Goal: Transaction & Acquisition: Purchase product/service

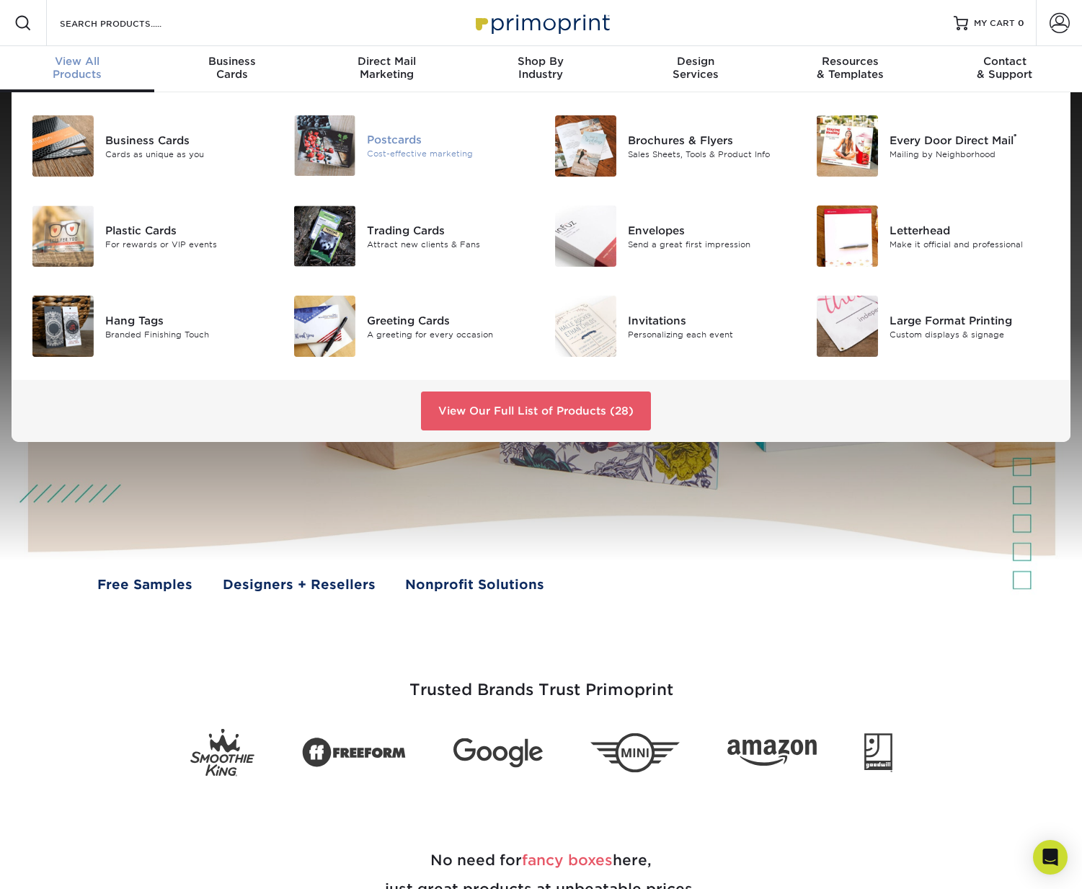
click at [425, 147] on div "Postcards" at bounding box center [449, 140] width 164 height 16
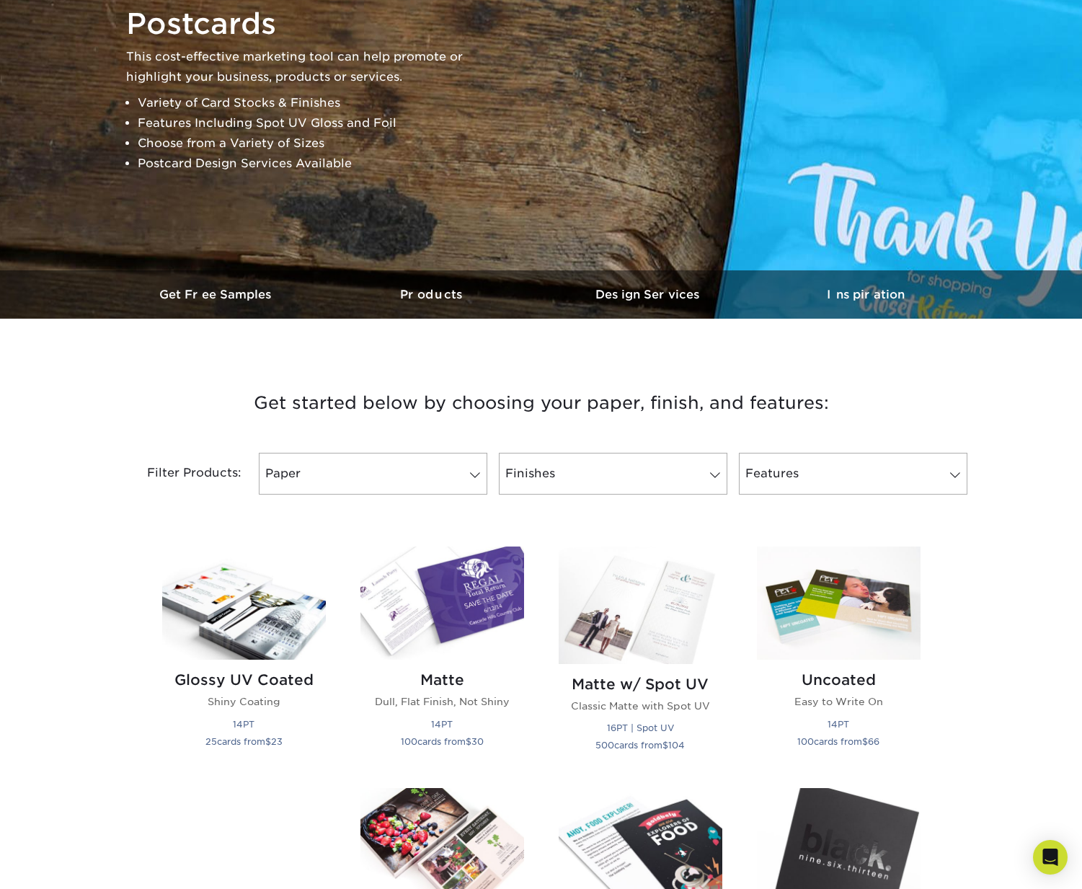
scroll to position [147, 0]
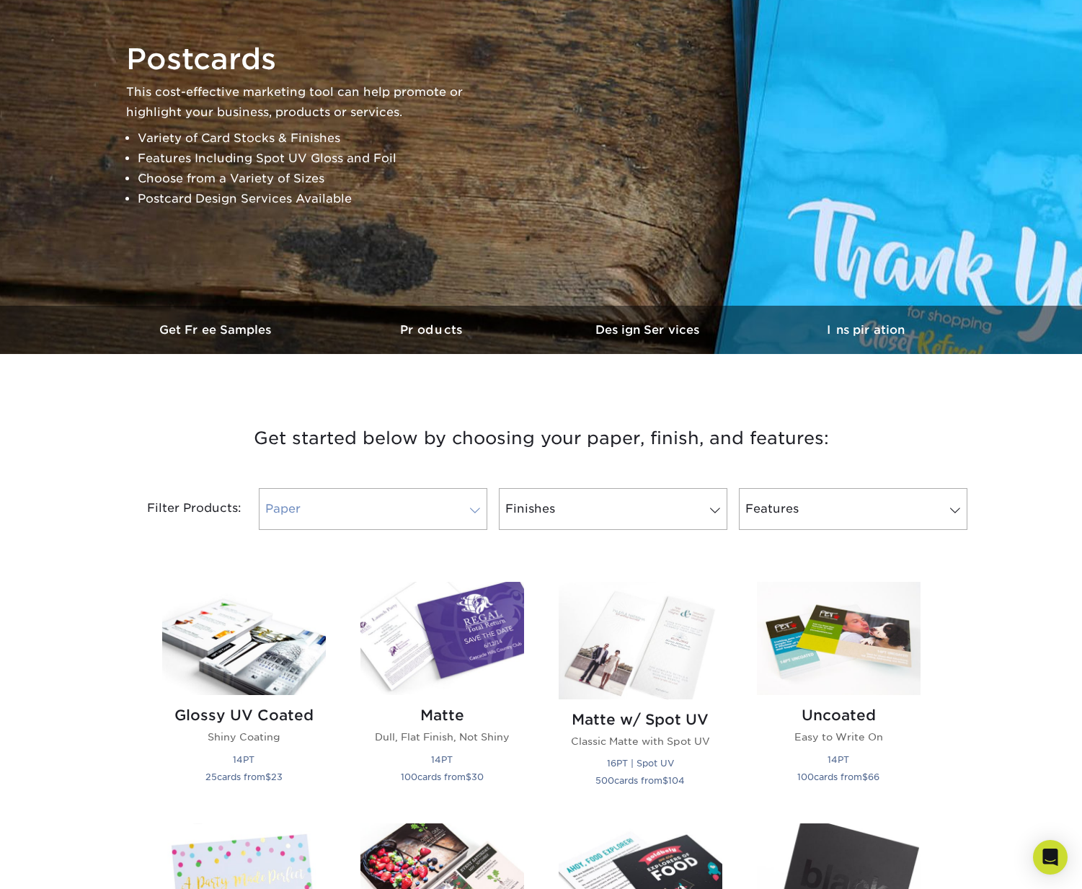
click at [374, 508] on link "Paper" at bounding box center [373, 509] width 229 height 42
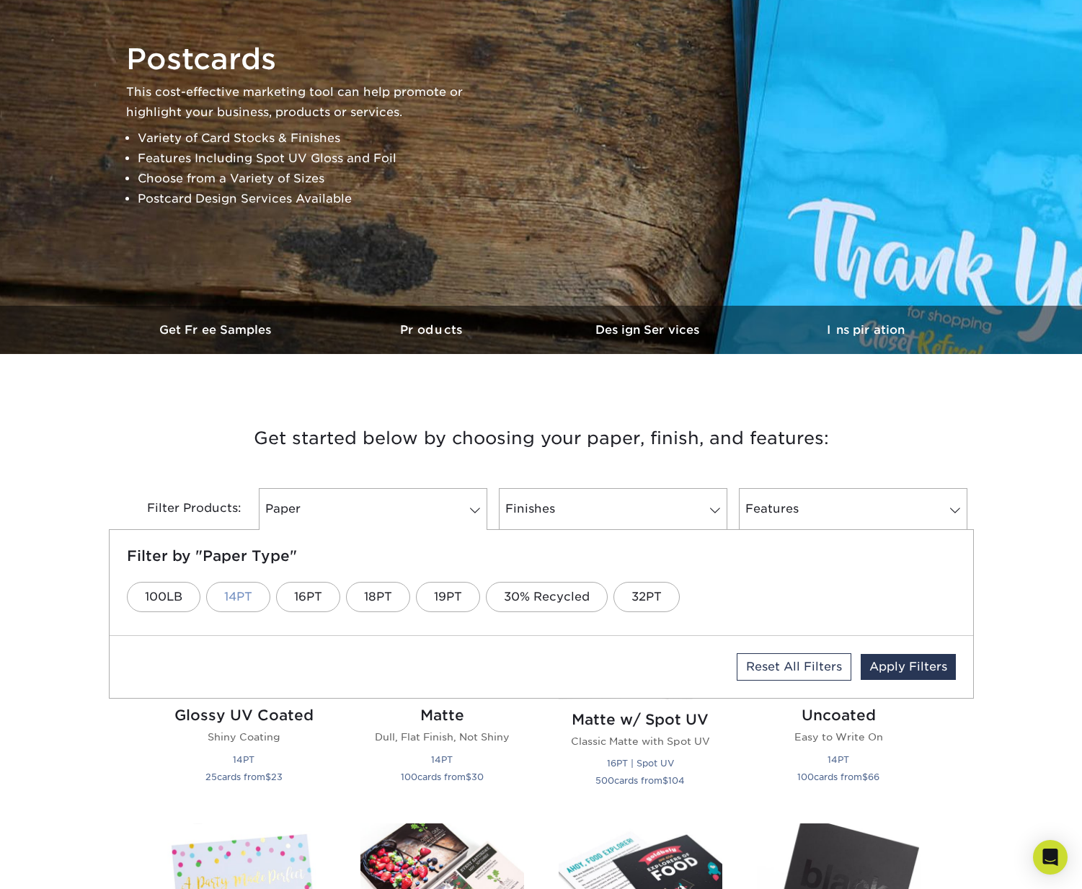
click at [237, 601] on link "14PT" at bounding box center [238, 597] width 64 height 30
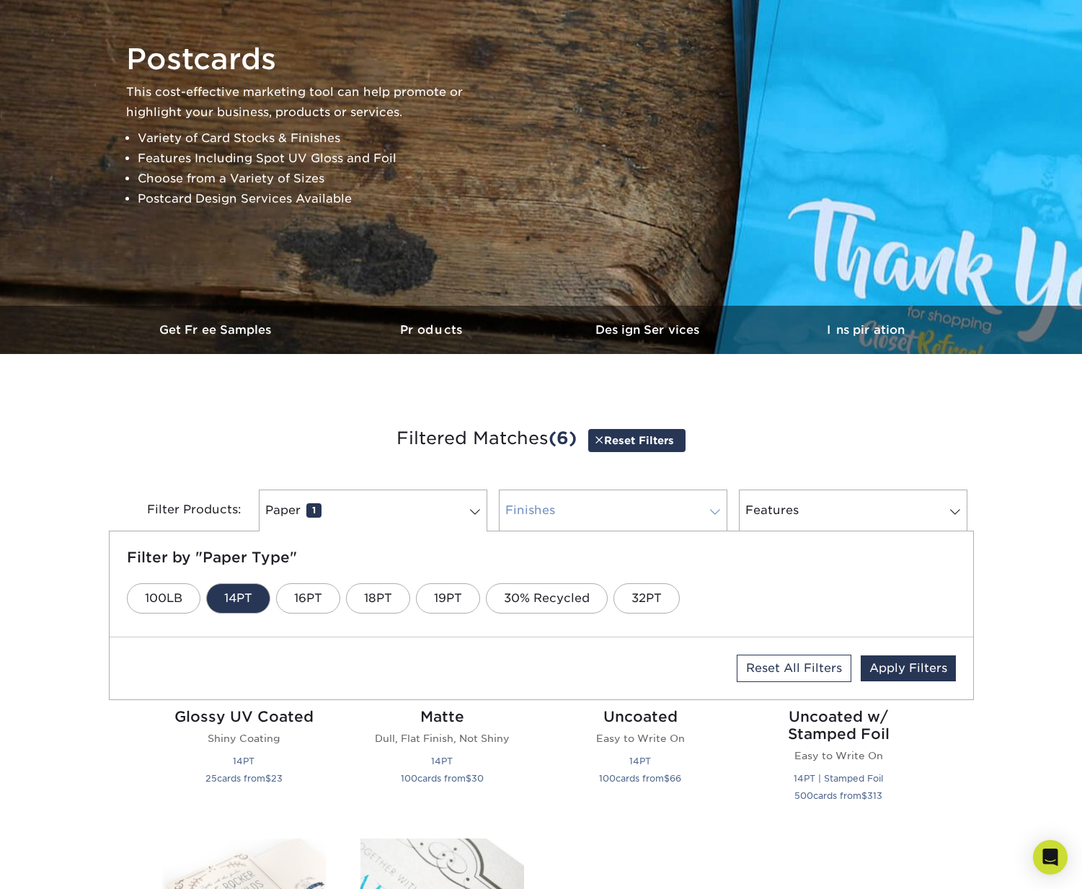
click at [605, 505] on link "Finishes 0" at bounding box center [613, 511] width 229 height 42
click at [239, 604] on link "Glossy UV" at bounding box center [250, 598] width 98 height 30
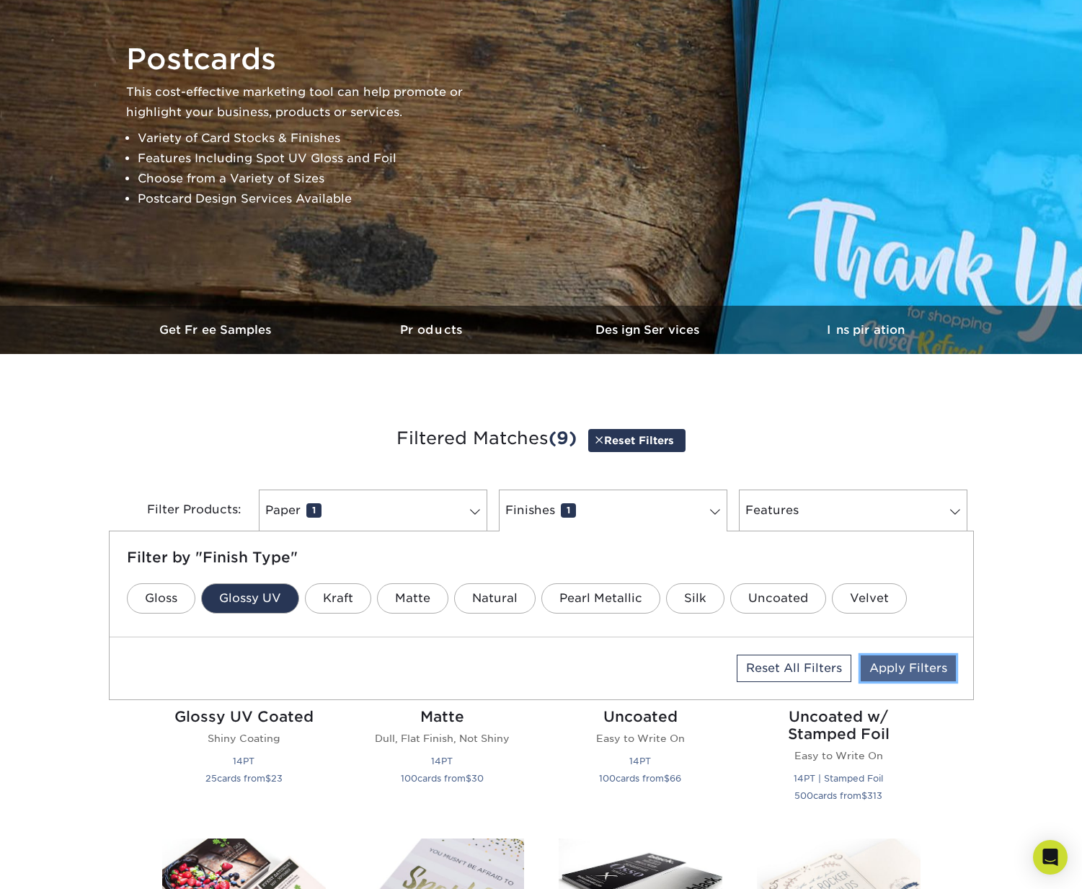
click at [910, 672] on link "Apply Filters" at bounding box center [908, 668] width 95 height 26
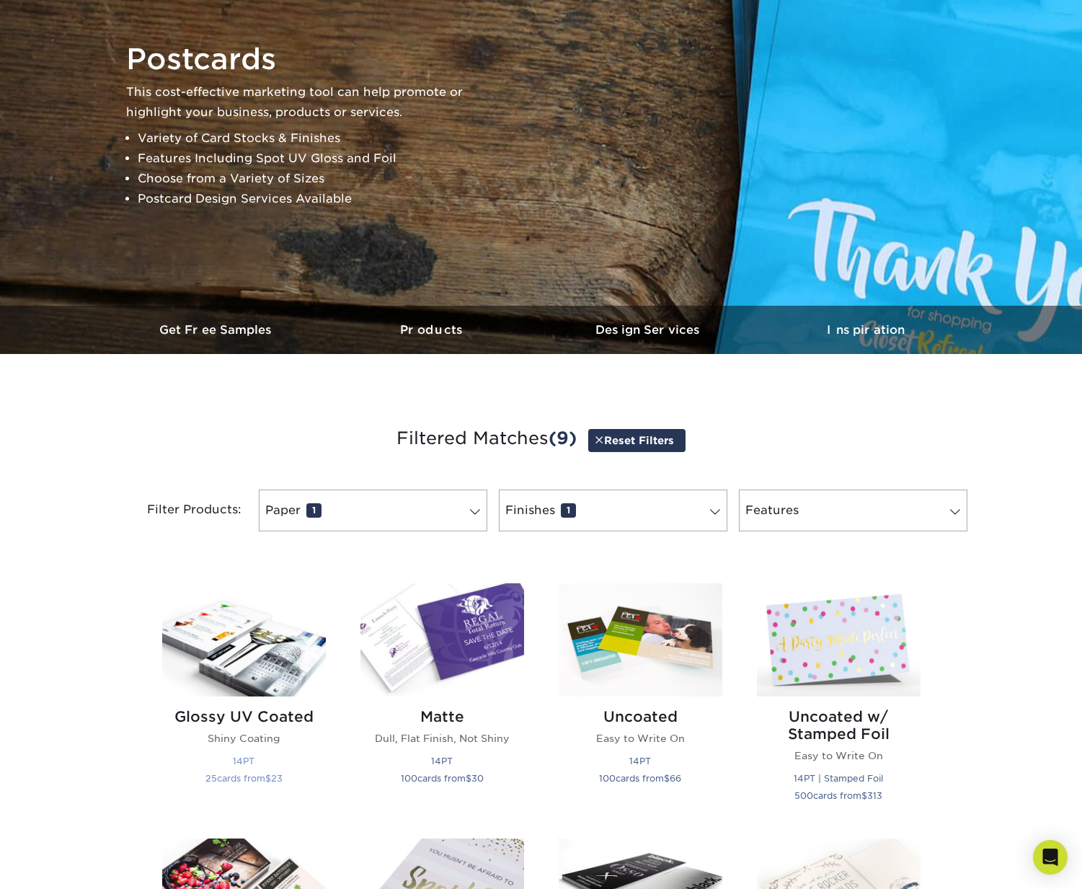
click at [269, 643] on img at bounding box center [244, 639] width 164 height 113
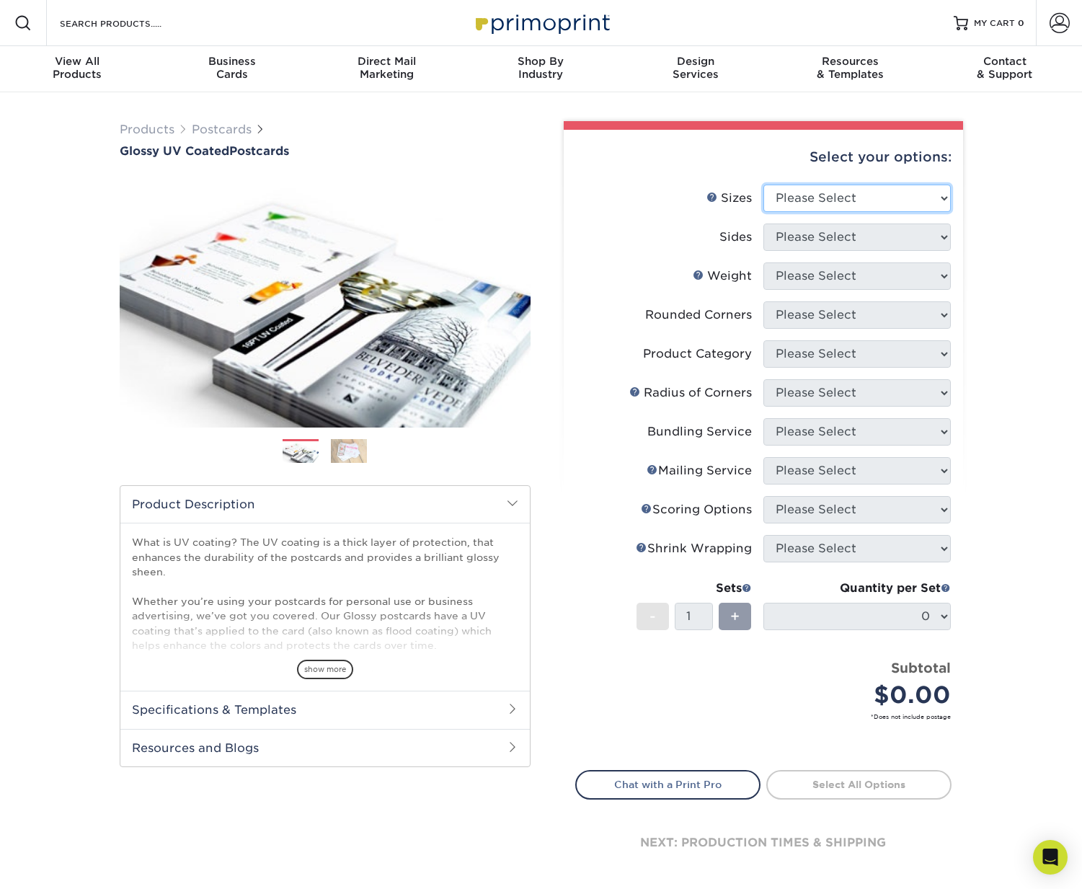
click at [834, 199] on select "Please Select 1.5" x 7" 2" x 4" 2" x 6" 2" x 7" 2" x 8" 2.12" x 5.5" 2.12" x 5.…" at bounding box center [857, 198] width 187 height 27
select select "4.00x6.00"
click at [764, 185] on select "Please Select 1.5" x 7" 2" x 4" 2" x 6" 2" x 7" 2" x 8" 2.12" x 5.5" 2.12" x 5.…" at bounding box center [857, 198] width 187 height 27
click at [842, 239] on select "Please Select Print Both Sides Print Front Only" at bounding box center [857, 237] width 187 height 27
select select "13abbda7-1d64-4f25-8bb2-c179b224825d"
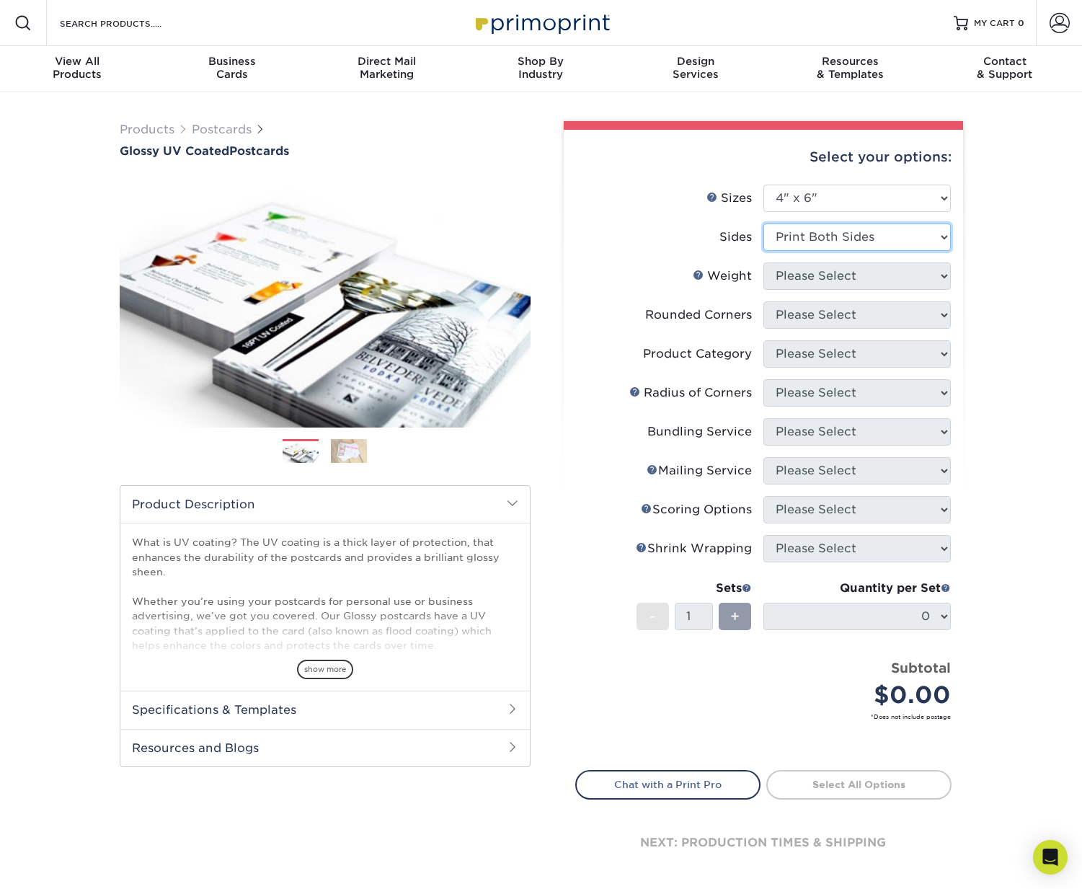
click at [764, 224] on select "Please Select Print Both Sides Print Front Only" at bounding box center [857, 237] width 187 height 27
click at [842, 284] on select "Please Select 14PT 16PT 18PT C1S" at bounding box center [857, 275] width 187 height 27
select select "14PT"
click at [764, 262] on select "Please Select 14PT 16PT 18PT C1S" at bounding box center [857, 275] width 187 height 27
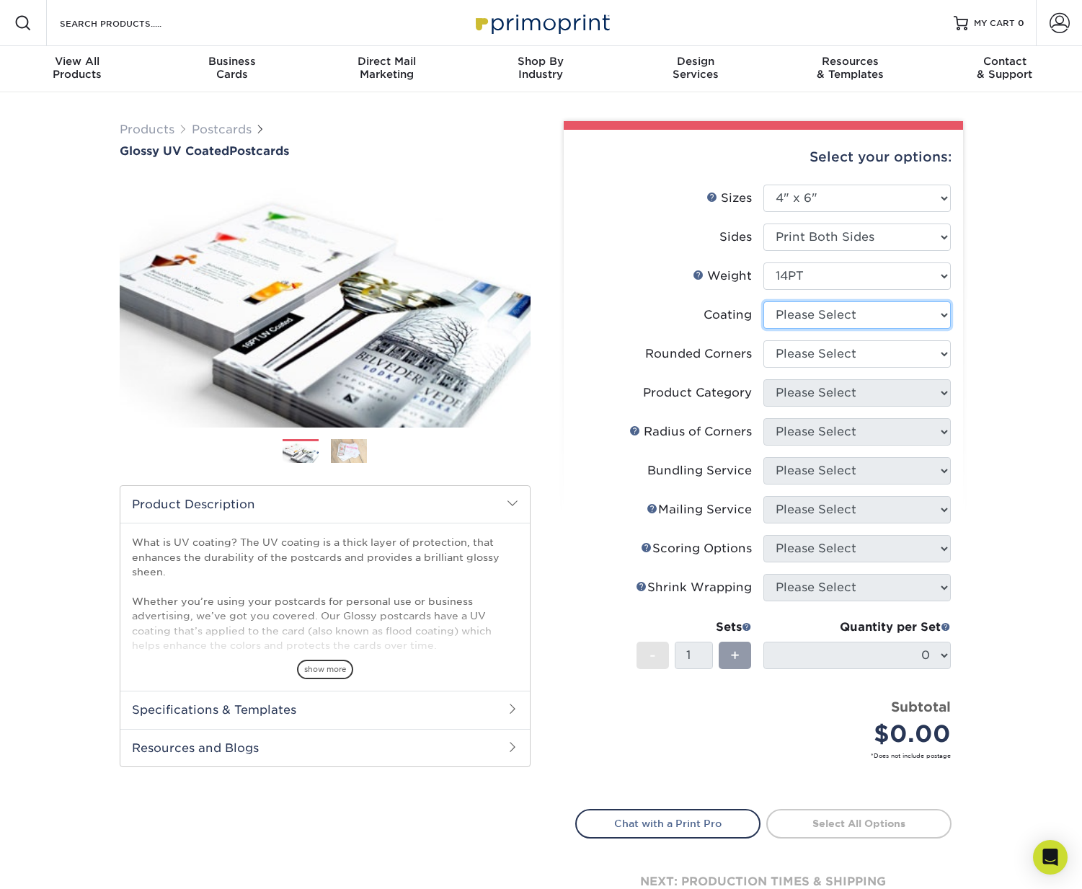
click at [830, 314] on select at bounding box center [857, 314] width 187 height 27
select select "1e8116af-acfc-44b1-83dc-8181aa338834"
click at [764, 301] on select at bounding box center [857, 314] width 187 height 27
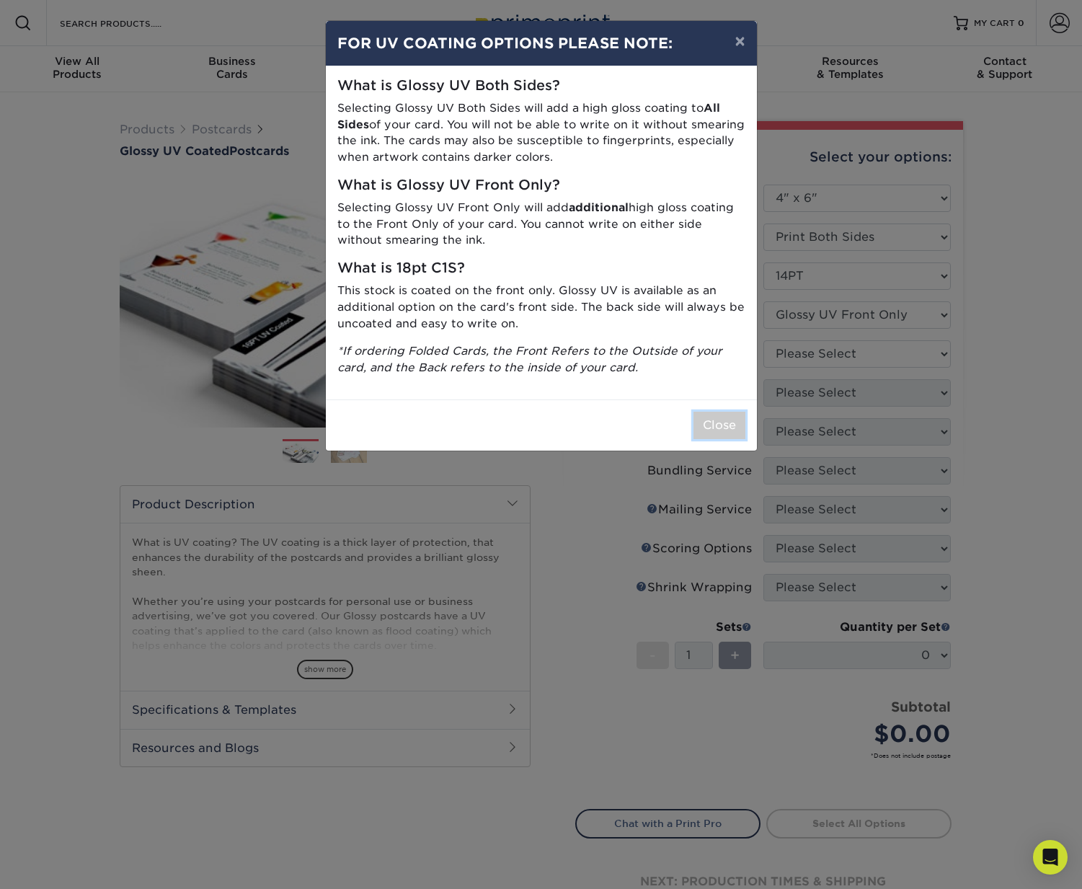
drag, startPoint x: 711, startPoint y: 424, endPoint x: 768, endPoint y: 415, distance: 57.6
click at [711, 424] on button "Close" at bounding box center [720, 425] width 52 height 27
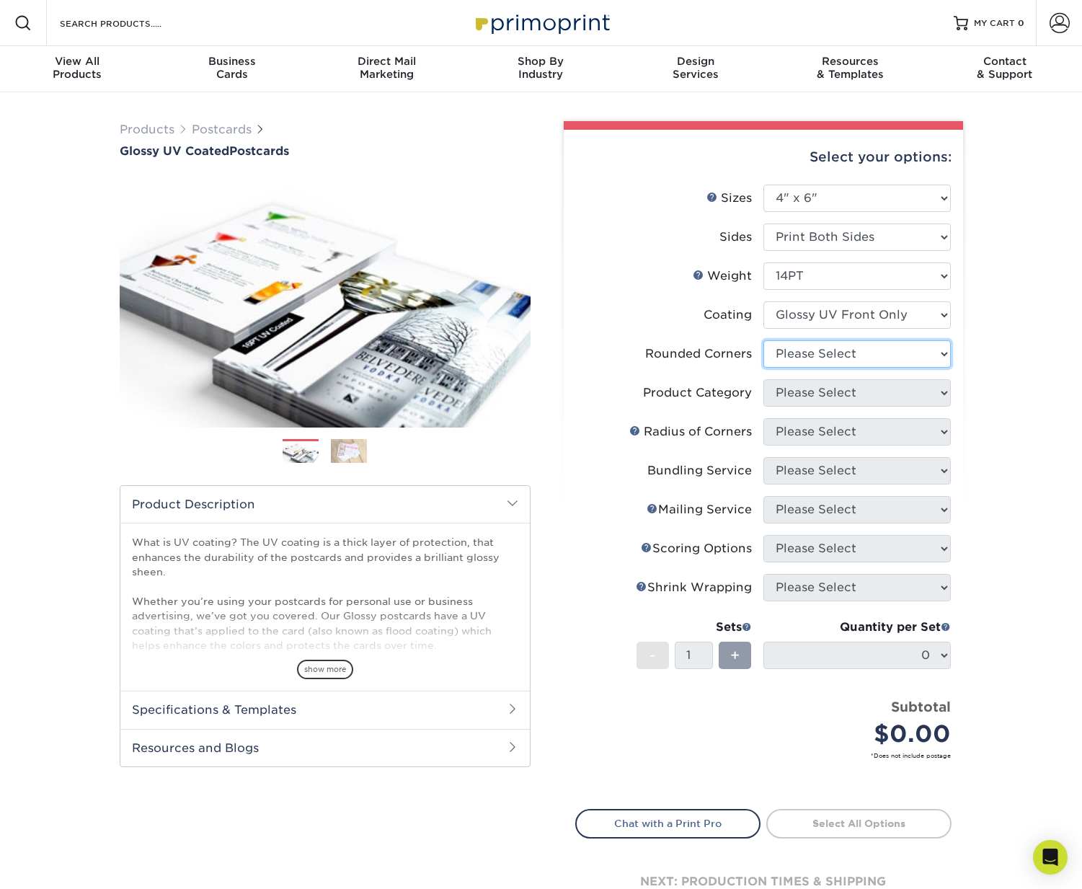
click at [845, 357] on select "Please Select Yes - Round 4 Corners No" at bounding box center [857, 353] width 187 height 27
select select "0"
click at [764, 340] on select "Please Select Yes - Round 4 Corners No" at bounding box center [857, 353] width 187 height 27
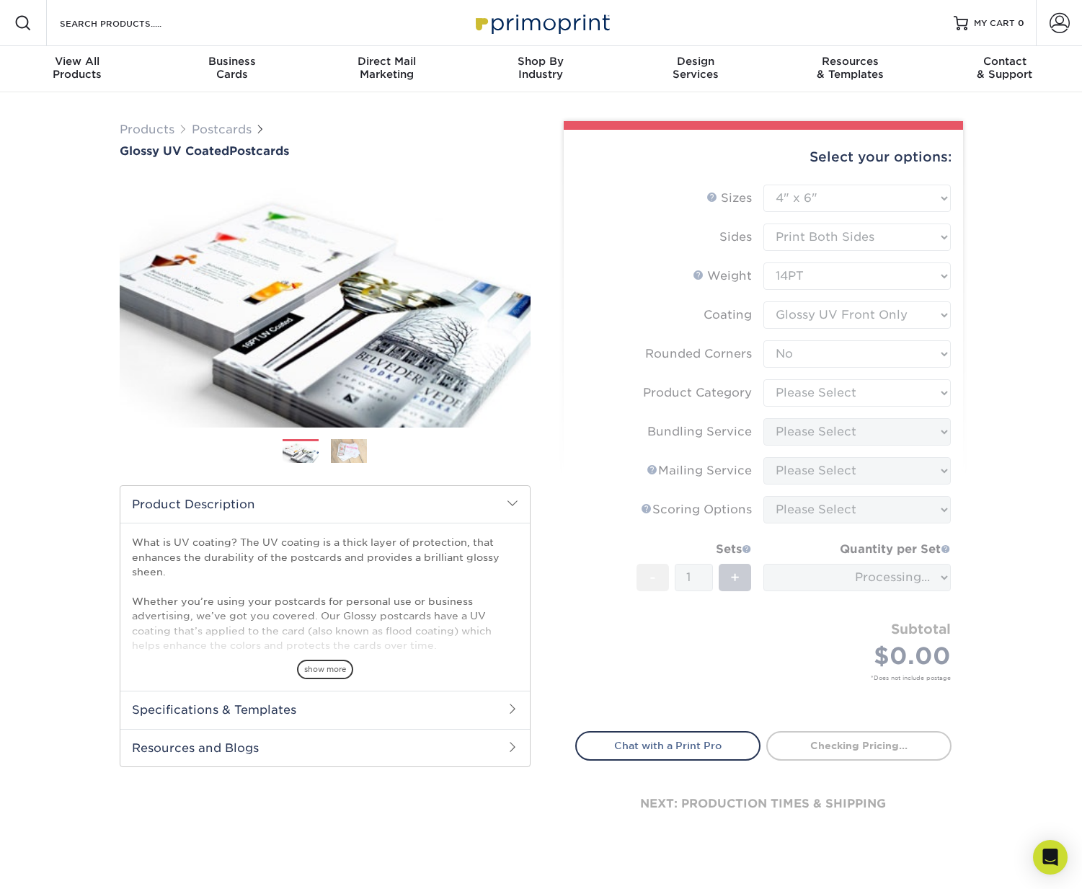
click at [733, 340] on form "Sizes Help Sizes Please Select 1.5" x 7" 2" x 4" 2" x 6" 2" x 7" 2" x 8" 2.12" …" at bounding box center [763, 450] width 376 height 530
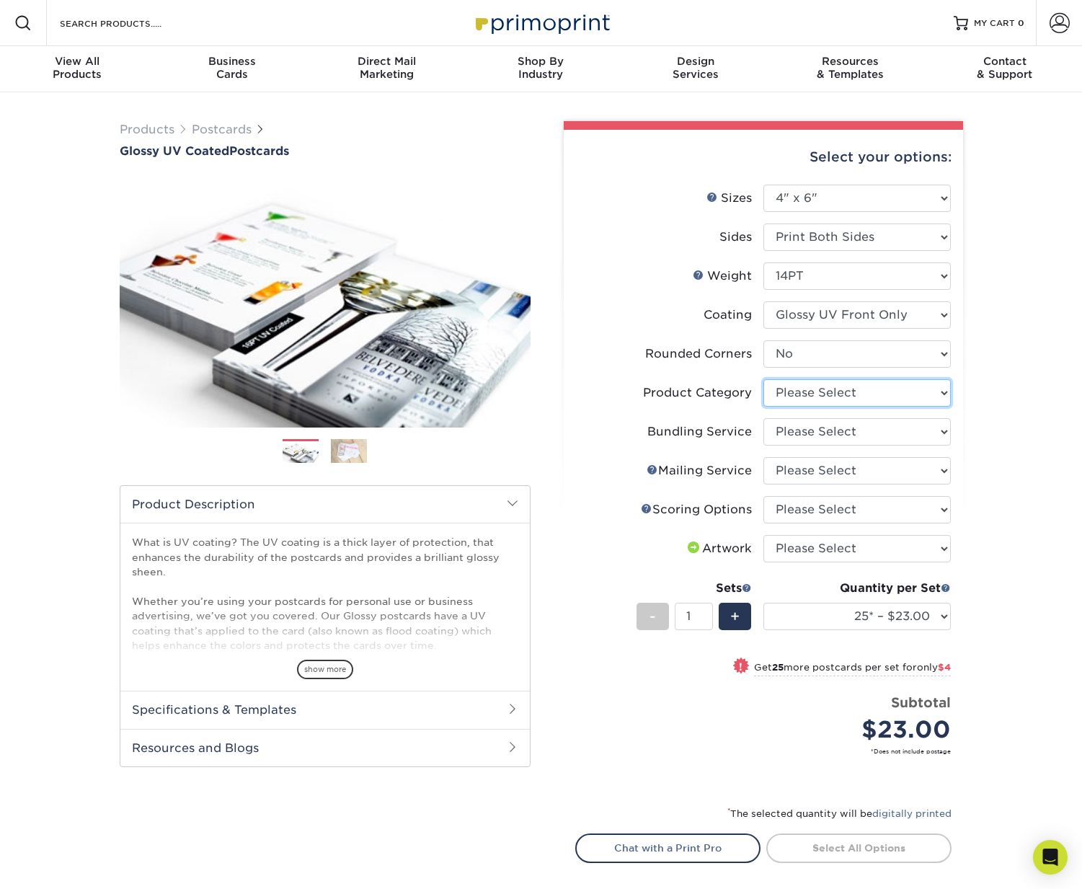
click at [848, 387] on select "Please Select Postcards" at bounding box center [857, 392] width 187 height 27
select select "9b7272e0-d6c8-4c3c-8e97-d3a1bcdab858"
click at [764, 379] on select "Please Select Postcards" at bounding box center [857, 392] width 187 height 27
click at [862, 431] on select "Please Select No Bundling Services Yes, Bundles of 50 (+2 Days) Yes, Bundles of…" at bounding box center [857, 431] width 187 height 27
select select "58689abb-25c0-461c-a4c3-a80b627d6649"
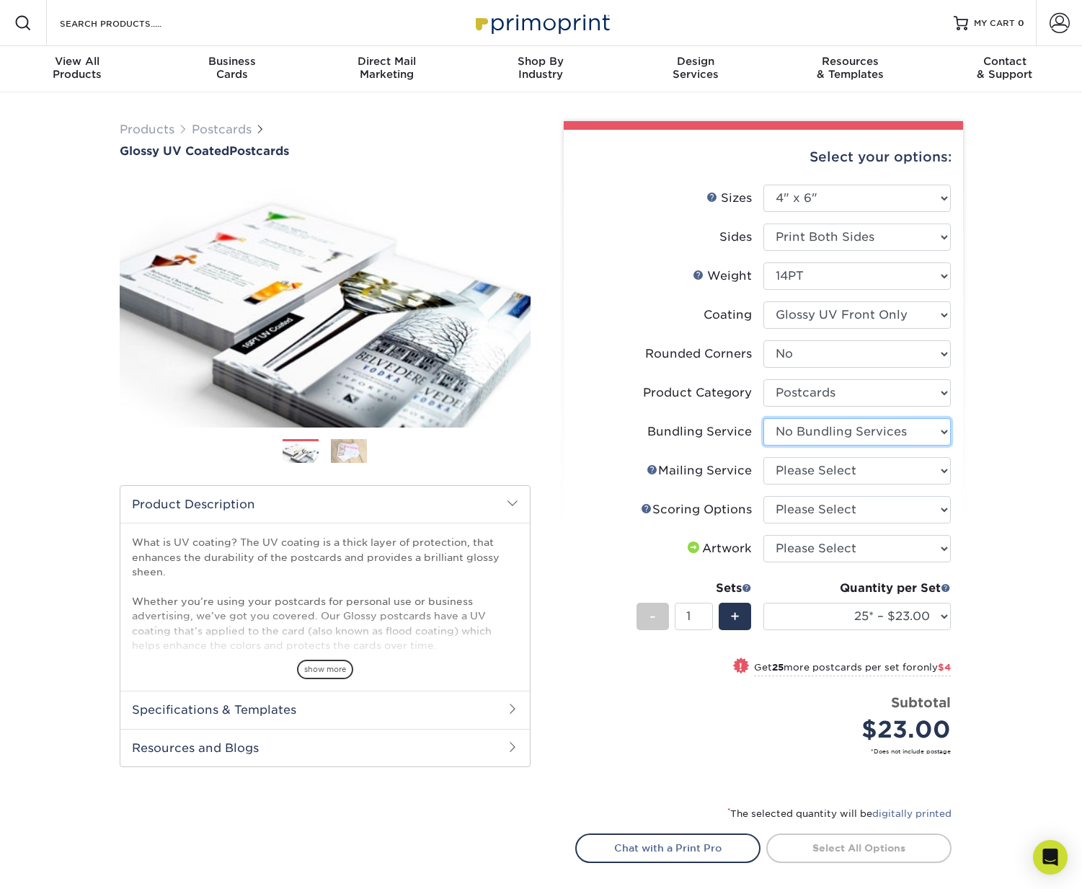
click at [764, 418] on select "Please Select No Bundling Services Yes, Bundles of 50 (+2 Days) Yes, Bundles of…" at bounding box center [857, 431] width 187 height 27
click at [852, 472] on select "Please Select No Direct Mailing Service No, I will mail/stamp/imprint Direct Ma…" at bounding box center [857, 470] width 187 height 27
select select "3e5e9bdd-d78a-4c28-a41d-fe1407925ca6"
click at [764, 457] on select "Please Select No Direct Mailing Service No, I will mail/stamp/imprint Direct Ma…" at bounding box center [857, 470] width 187 height 27
click at [856, 508] on select "Please Select No Scoring One Score" at bounding box center [857, 509] width 187 height 27
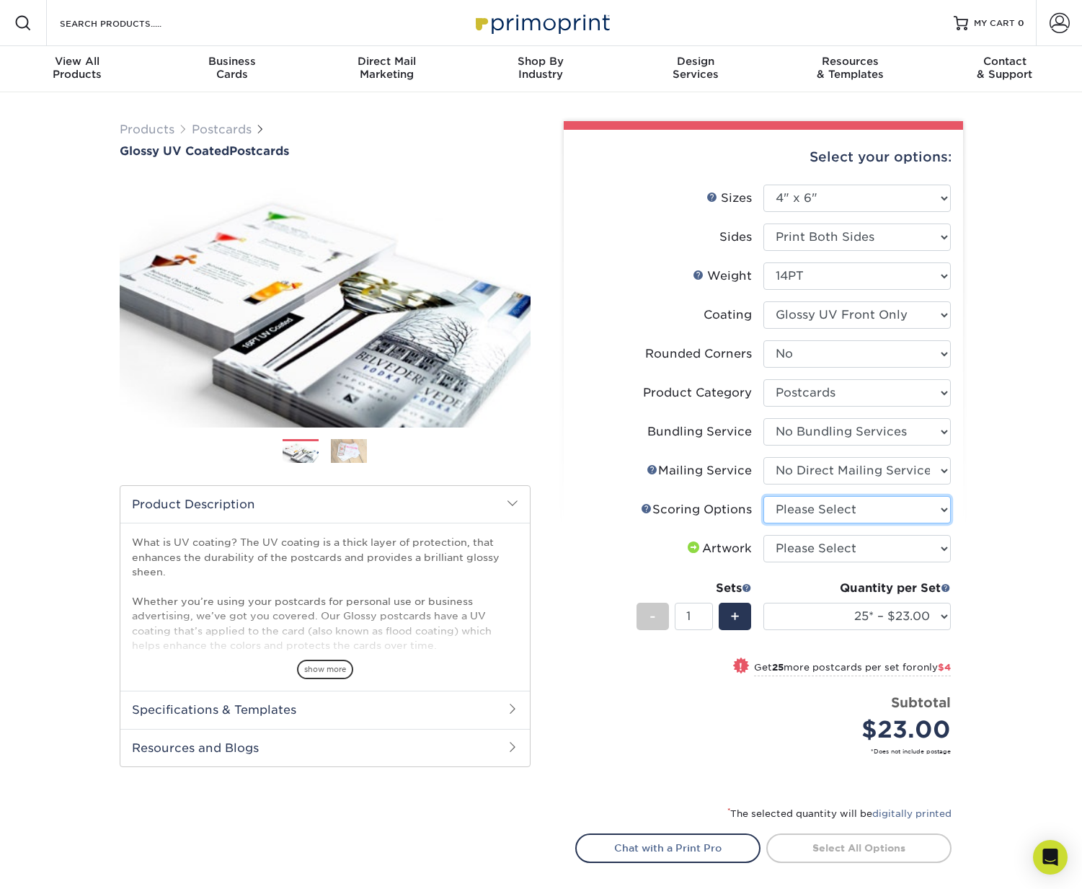
click at [764, 496] on select "Please Select No Scoring One Score" at bounding box center [857, 509] width 187 height 27
click at [875, 552] on select "Please Select I will upload files I need a design - $150" at bounding box center [857, 548] width 187 height 27
select select "upload"
click at [764, 535] on select "Please Select I will upload files I need a design - $150" at bounding box center [857, 548] width 187 height 27
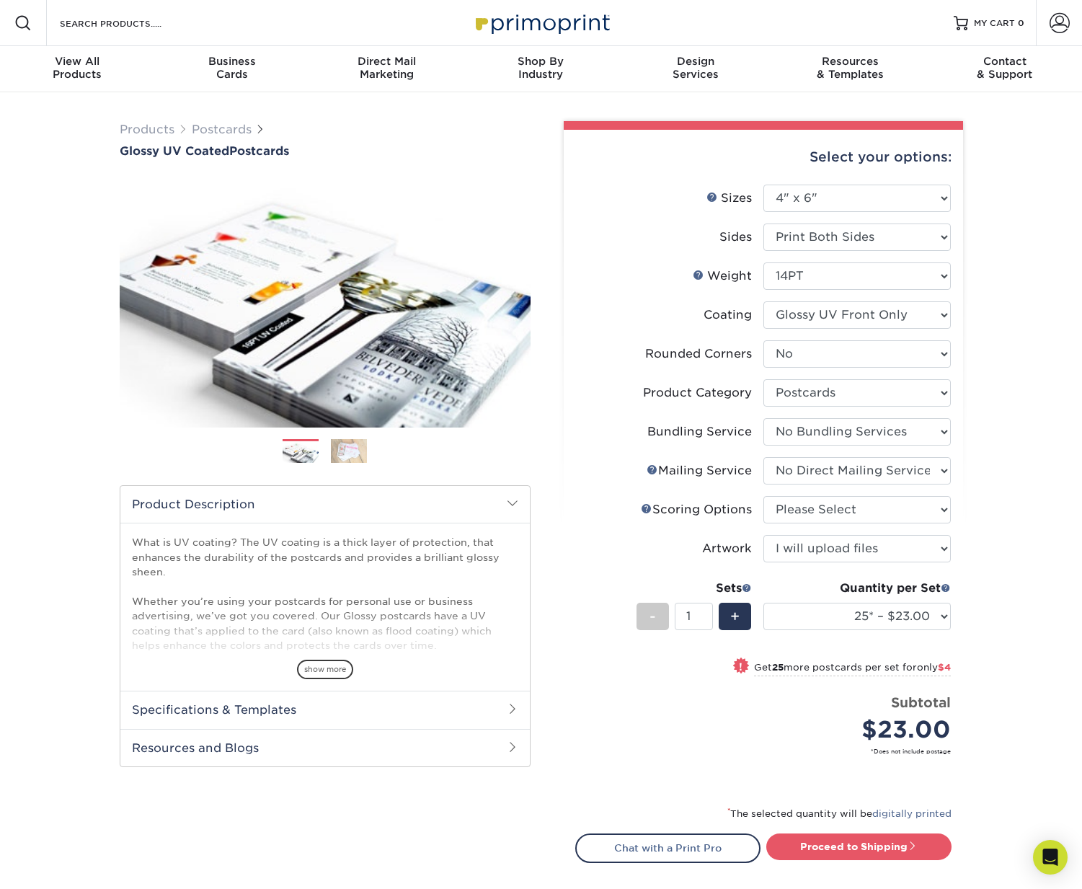
click at [1033, 717] on div "Products Postcards Glossy UV Coated Postcards Previous Next show more 25" at bounding box center [541, 546] width 1082 height 909
click at [875, 618] on select "25* – $23.00 50* – $27.00 75* – $33.00 100* – $40.00 250* – $71.00 500 – $85.00…" at bounding box center [857, 616] width 187 height 27
click at [841, 620] on select "25* – $23.00 50* – $27.00 75* – $33.00 100* – $40.00 250* – $71.00 500 – $85.00…" at bounding box center [857, 616] width 187 height 27
click at [764, 603] on select "25* – $23.00 50* – $27.00 75* – $33.00 100* – $40.00 250* – $71.00 500 – $85.00…" at bounding box center [857, 616] width 187 height 27
click at [870, 621] on select "25* – $23.00 50* – $27.00 75* – $33.00 100* – $40.00 250* – $71.00 500 – $85.00…" at bounding box center [857, 616] width 187 height 27
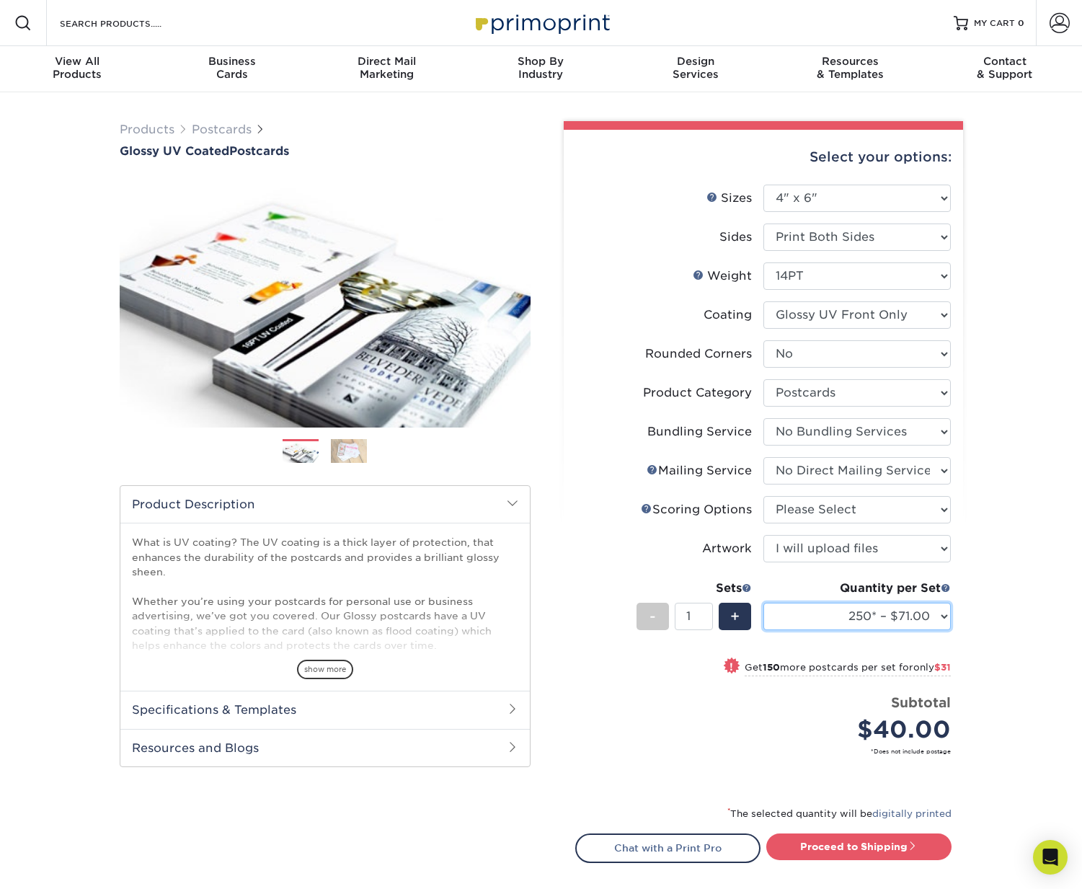
click at [764, 603] on select "25* – $23.00 50* – $27.00 75* – $33.00 100* – $40.00 250* – $71.00 500 – $85.00…" at bounding box center [857, 616] width 187 height 27
click at [834, 614] on select "25* – $23.00 50* – $27.00 75* – $33.00 100* – $40.00 250* – $71.00 500 – $85.00…" at bounding box center [857, 616] width 187 height 27
click at [764, 603] on select "25* – $23.00 50* – $27.00 75* – $33.00 100* – $40.00 250* – $71.00 500 – $85.00…" at bounding box center [857, 616] width 187 height 27
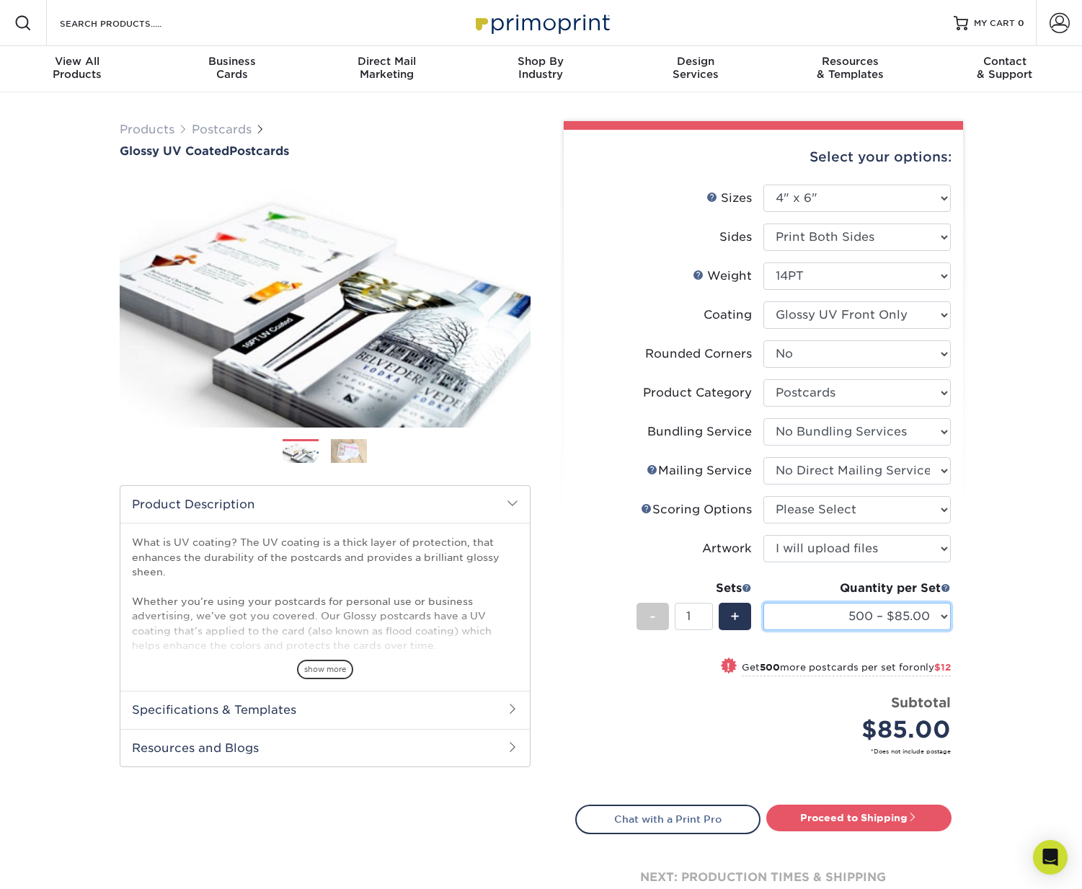
click at [844, 616] on select "25* – $23.00 50* – $27.00 75* – $33.00 100* – $40.00 250* – $71.00 500 – $85.00…" at bounding box center [857, 616] width 187 height 27
click at [764, 603] on select "25* – $23.00 50* – $27.00 75* – $33.00 100* – $40.00 250* – $71.00 500 – $85.00…" at bounding box center [857, 616] width 187 height 27
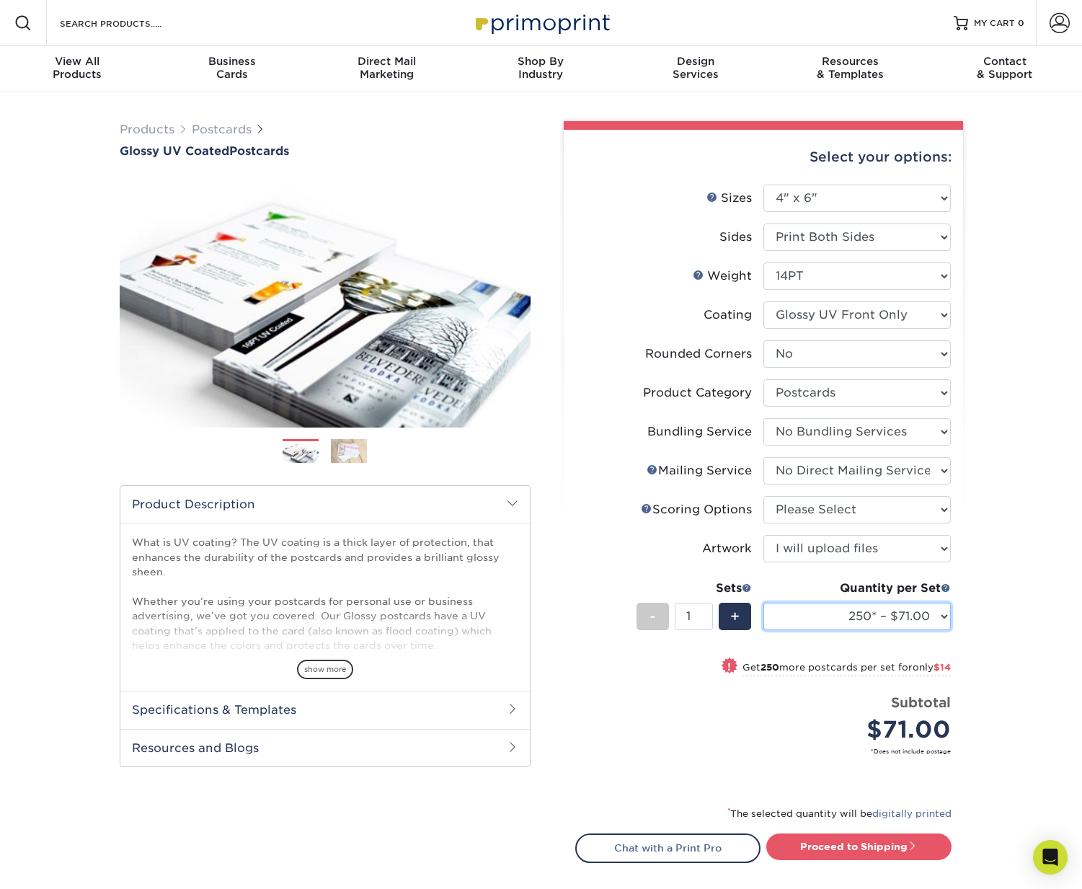
click at [845, 619] on select "25* – $23.00 50* – $27.00 75* – $33.00 100* – $40.00 250* – $71.00 500 – $85.00…" at bounding box center [857, 616] width 187 height 27
select select "500 – $85.00"
click at [764, 603] on select "25* – $23.00 50* – $27.00 75* – $33.00 100* – $40.00 250* – $71.00 500 – $85.00…" at bounding box center [857, 616] width 187 height 27
